Goal: Check status: Check status

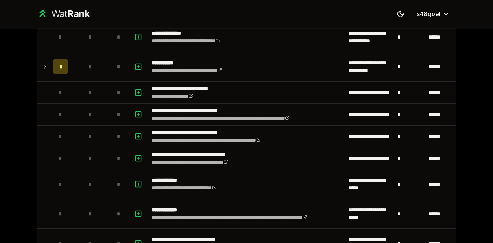
scroll to position [114, 0]
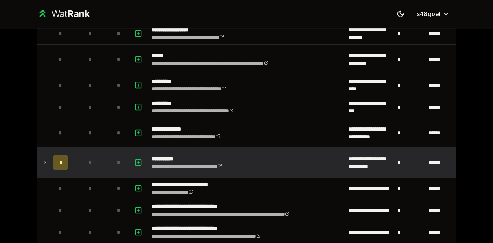
click at [42, 160] on icon at bounding box center [45, 162] width 6 height 9
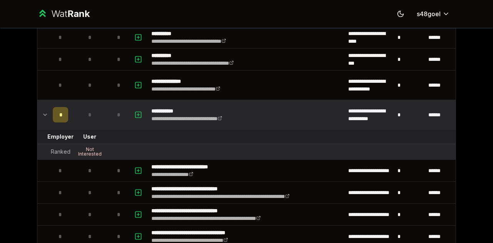
scroll to position [0, 0]
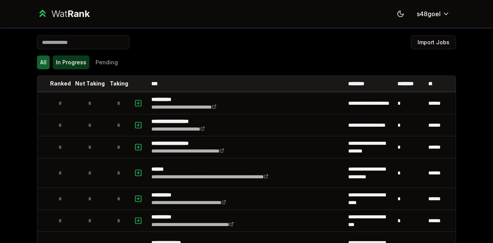
click at [69, 66] on button "In Progress" at bounding box center [71, 62] width 37 height 14
click at [67, 60] on button "In Progress" at bounding box center [71, 62] width 37 height 14
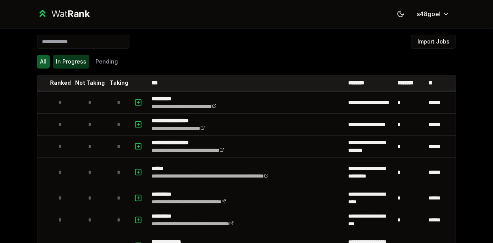
click at [77, 61] on button "In Progress" at bounding box center [71, 62] width 37 height 14
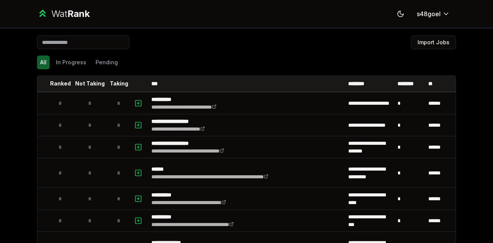
click at [67, 69] on div "All In Progress Pending" at bounding box center [246, 62] width 419 height 20
click at [53, 59] on button "In Progress" at bounding box center [71, 62] width 37 height 14
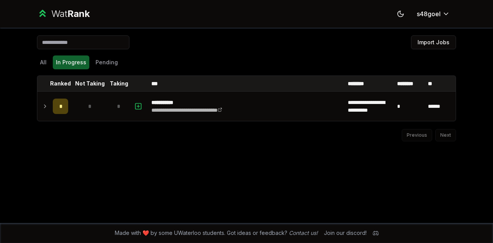
click at [394, 63] on div "All In Progress Pending" at bounding box center [246, 62] width 419 height 14
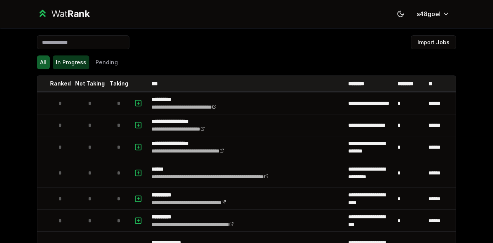
click at [79, 67] on button "In Progress" at bounding box center [71, 62] width 37 height 14
click at [62, 62] on button "In Progress" at bounding box center [71, 62] width 37 height 14
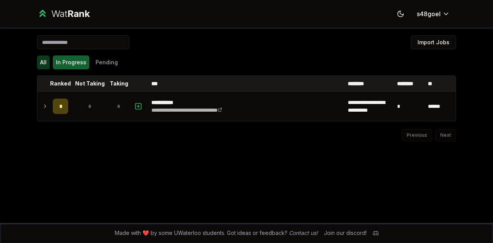
click at [39, 58] on button "All" at bounding box center [43, 62] width 13 height 14
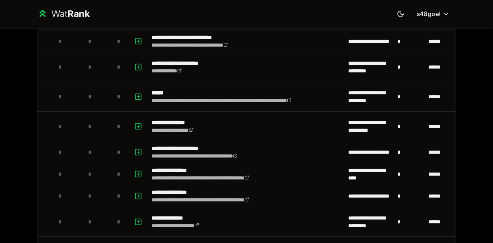
scroll to position [826, 0]
